Goal: Obtain resource: Obtain resource

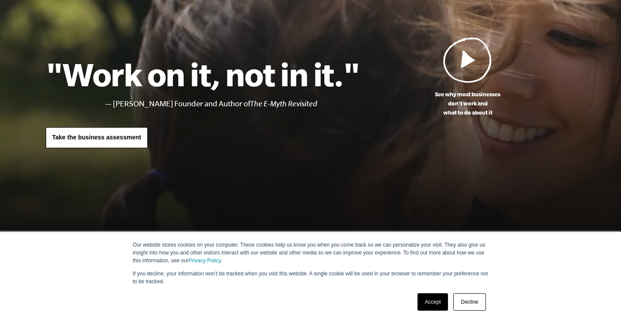
click at [471, 300] on link "Decline" at bounding box center [470, 301] width 32 height 17
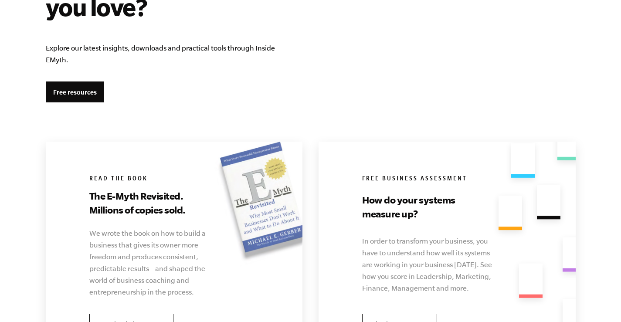
scroll to position [1607, 0]
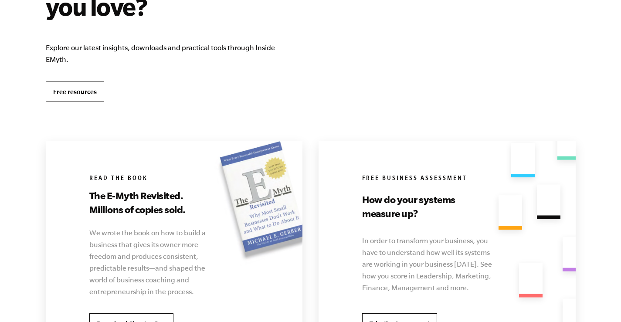
click at [72, 96] on link "Free resources" at bounding box center [75, 91] width 58 height 21
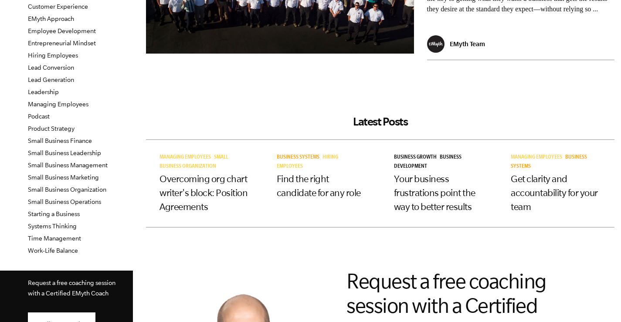
scroll to position [165, 0]
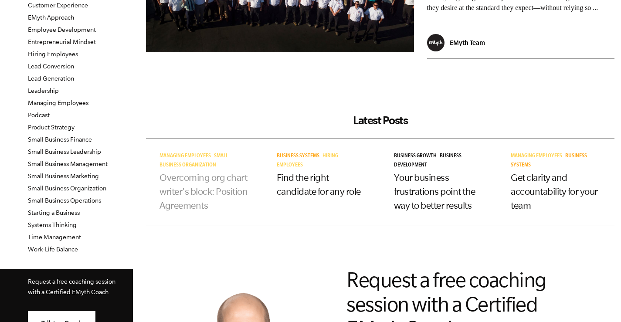
click at [194, 209] on link "Overcoming org chart writer's block: Position Agreements" at bounding box center [204, 191] width 88 height 38
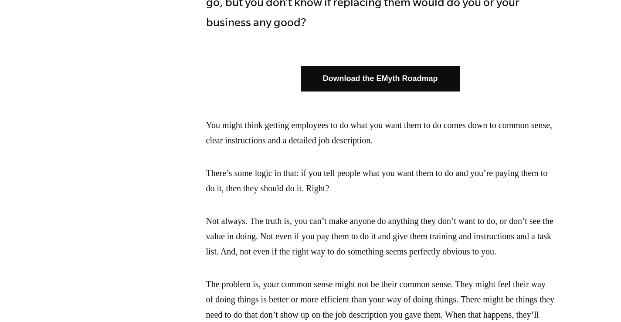
scroll to position [570, 0]
click at [399, 72] on link "Download the EMyth Roadmap" at bounding box center [380, 79] width 159 height 26
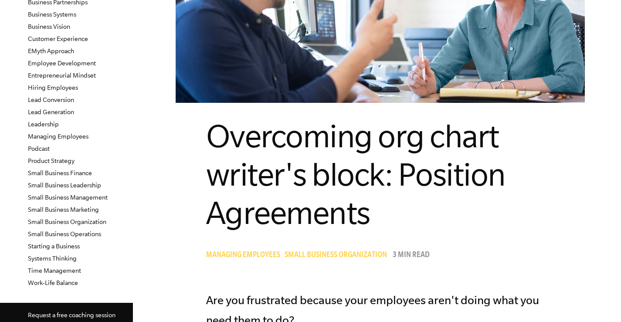
scroll to position [134, 0]
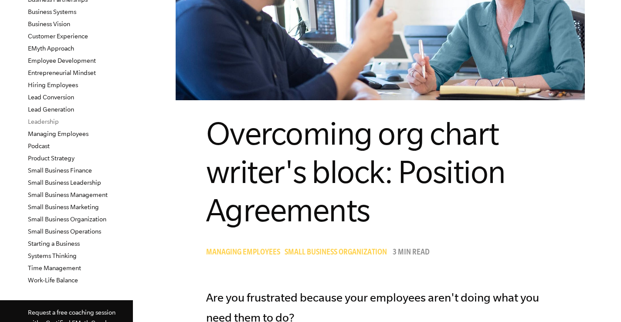
click at [41, 122] on link "Leadership" at bounding box center [43, 121] width 31 height 7
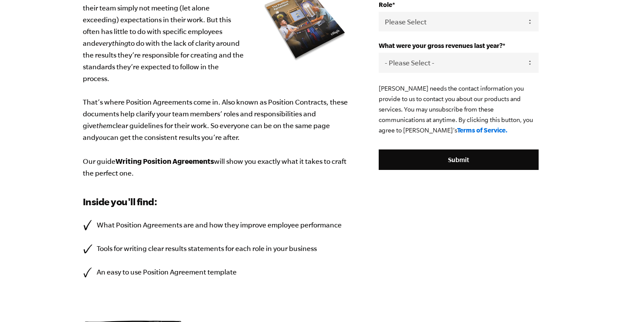
scroll to position [184, 0]
click at [146, 269] on li "An easy to use Position Agreement template" at bounding box center [218, 272] width 270 height 12
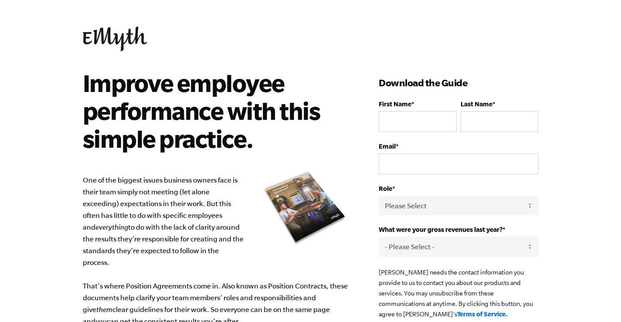
scroll to position [0, 0]
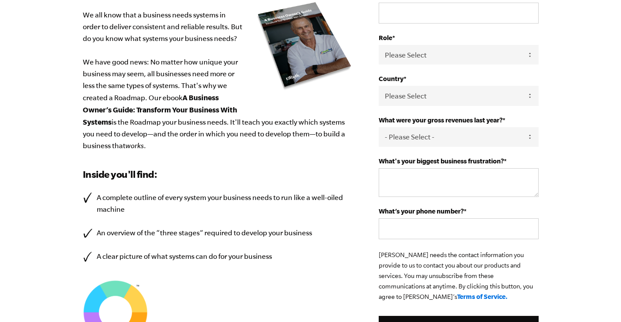
scroll to position [193, 0]
click at [435, 136] on select "- Please Select - 0-75K 76-150K 151-275K 276-500K 501-750K 751-1M 1-2.5M 2.5-5M…" at bounding box center [459, 138] width 160 height 20
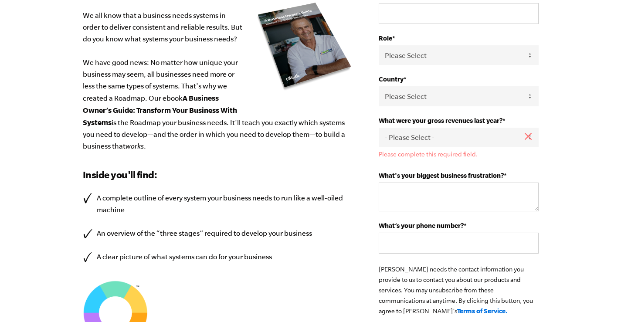
click at [321, 165] on div "Design your business systems with intention, and everything will change. We all…" at bounding box center [231, 138] width 297 height 524
click at [415, 98] on select "Please Select United States Afghanistan Åland Islands Albania Algeria American …" at bounding box center [459, 96] width 160 height 20
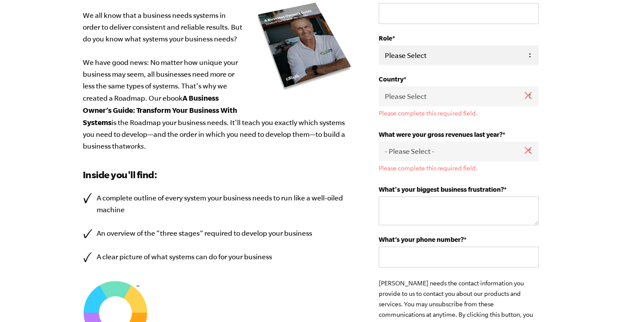
click at [429, 59] on select "Please Select Owner Partner / Co-Owner Executive Employee / Other" at bounding box center [459, 55] width 160 height 20
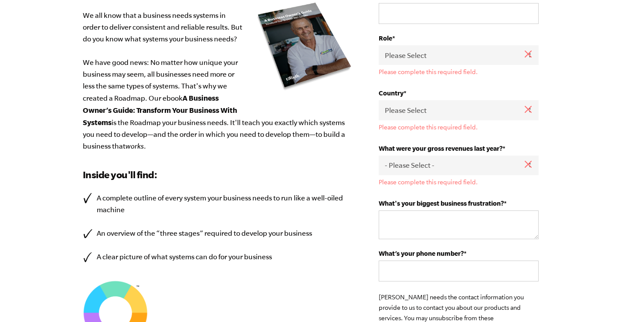
click at [325, 164] on div "Design your business systems with intention, and everything will change. We all…" at bounding box center [231, 152] width 297 height 552
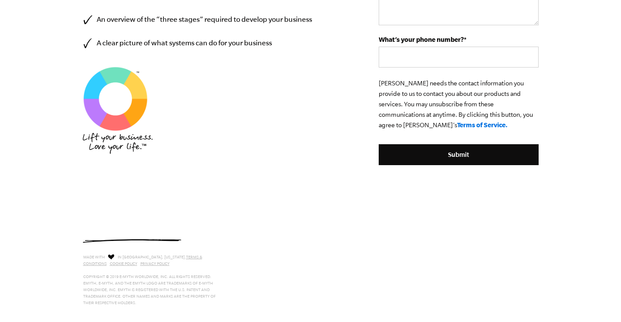
scroll to position [422, 0]
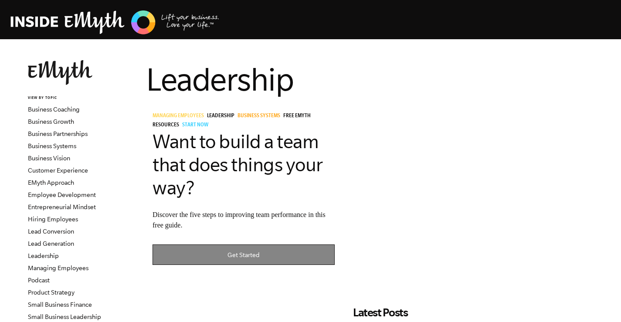
click at [252, 257] on link "Get Started" at bounding box center [244, 255] width 182 height 20
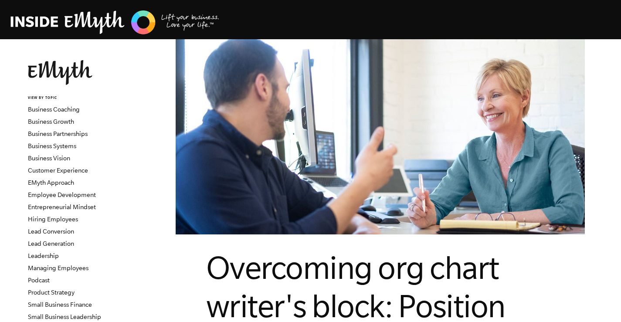
scroll to position [134, 0]
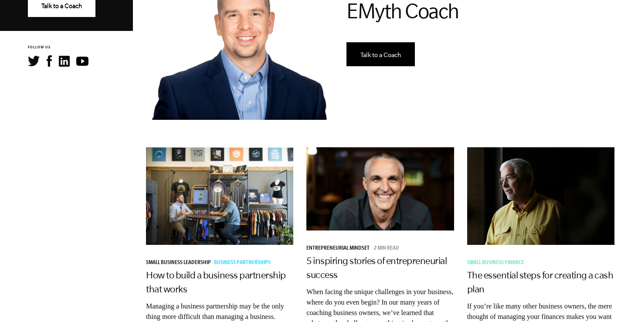
scroll to position [483, 0]
